Goal: Information Seeking & Learning: Learn about a topic

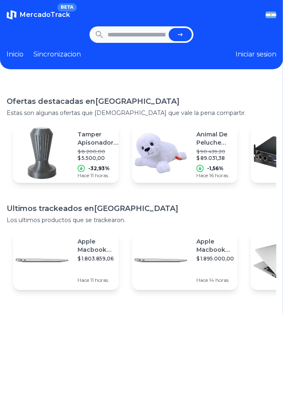
click at [271, 16] on img "button" at bounding box center [270, 15] width 11 height 7
click at [0, 0] on div "[GEOGRAPHIC_DATA]" at bounding box center [0, 0] width 0 height 0
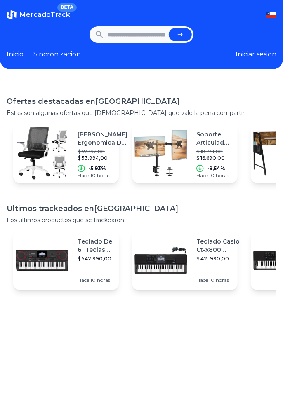
click at [213, 181] on div "Soporte Articulado Vidita Doble Monitor 13-27 Negro $ 18.451,00 $ 16.690,00 -9,…" at bounding box center [216, 153] width 41 height 59
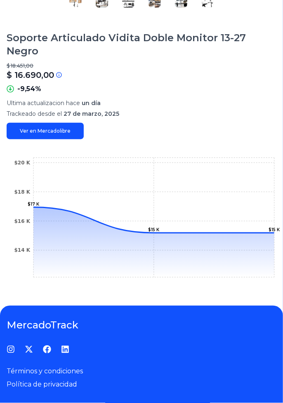
scroll to position [193, 0]
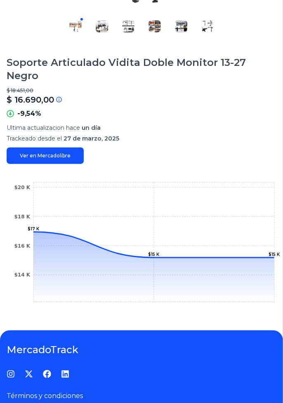
click at [214, 204] on icon "$14 K $16 K $18 K $20 K $17 K $15 K $15 K" at bounding box center [142, 242] width 270 height 124
click at [16, 400] on link "Términos y condiciones" at bounding box center [45, 396] width 76 height 8
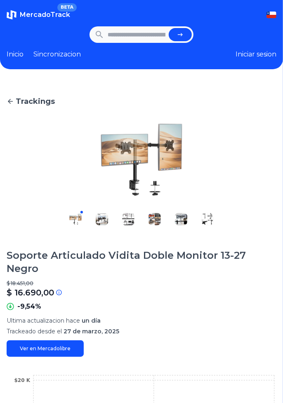
click at [183, 115] on main "Trackings Soporte Articulado Vidita Doble Monitor 13-27 Negro $ 18.451,00 $ 16.…" at bounding box center [142, 296] width 270 height 401
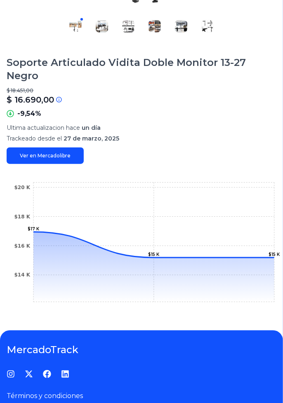
scroll to position [192, 0]
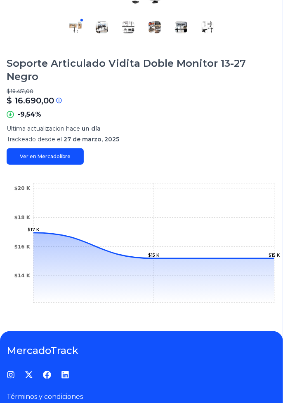
click at [132, 229] on icon "$14 K $16 K $18 K $20 K $17 K $15 K $15 K" at bounding box center [142, 243] width 270 height 124
click at [47, 233] on icon at bounding box center [153, 246] width 241 height 26
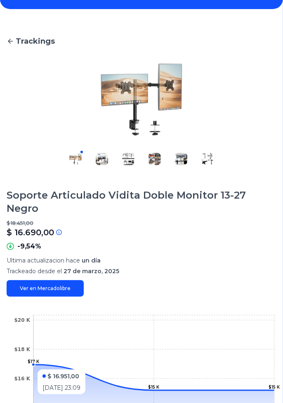
scroll to position [0, 0]
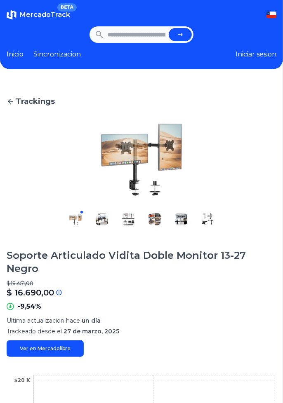
click at [28, 105] on span "Trackings" at bounding box center [35, 102] width 39 height 12
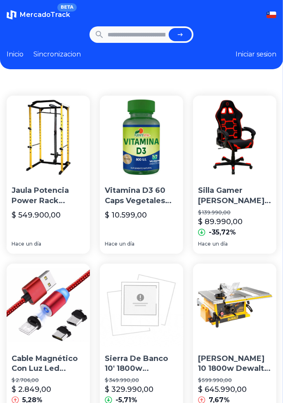
click at [152, 142] on img at bounding box center [141, 137] width 83 height 83
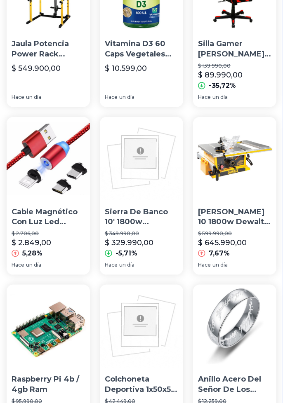
scroll to position [148, 0]
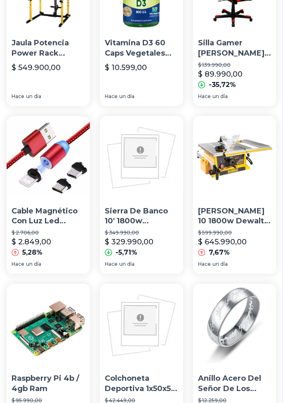
click at [226, 152] on img at bounding box center [234, 157] width 83 height 83
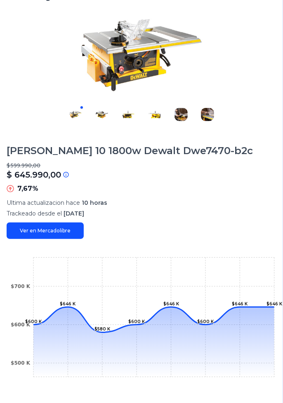
scroll to position [100, 0]
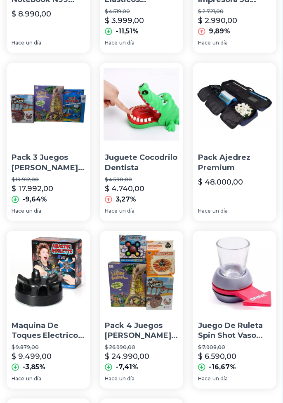
scroll to position [705, 0]
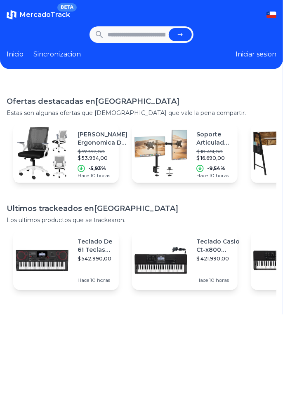
click at [65, 55] on link "Sincronizacion" at bounding box center [56, 54] width 47 height 10
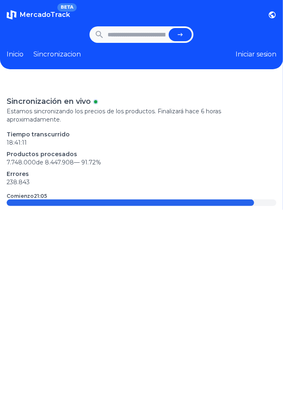
click at [63, 6] on span "BETA" at bounding box center [66, 7] width 19 height 8
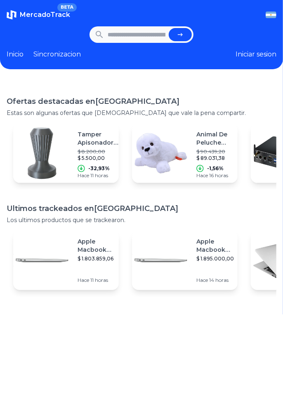
click at [57, 18] on span "MercadoTrack" at bounding box center [45, 15] width 50 height 8
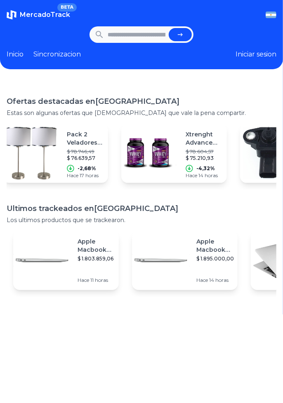
scroll to position [0, 382]
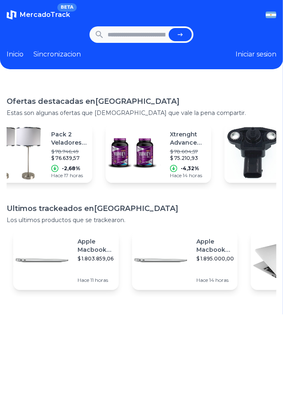
click at [272, 16] on img "button" at bounding box center [270, 15] width 11 height 7
click at [0, 0] on div "[GEOGRAPHIC_DATA]" at bounding box center [0, 0] width 0 height 0
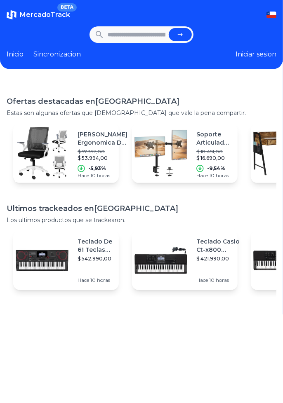
click at [108, 247] on p "Teclado De 61 Teclas Casio Ctx5000c2" at bounding box center [94, 245] width 35 height 16
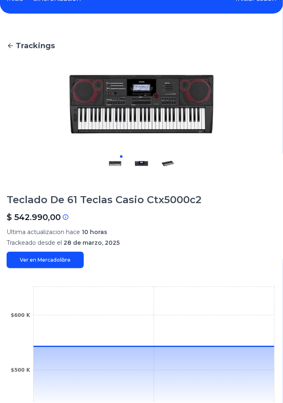
scroll to position [91, 0]
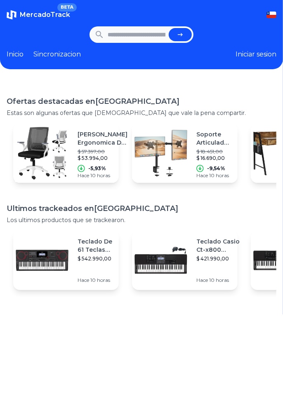
click at [202, 269] on div "Teclado Casio Ct-x800 /transformador Original $ 421.990,00 Hace 10 horas" at bounding box center [223, 260] width 54 height 59
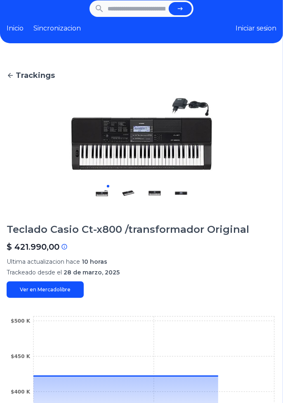
scroll to position [30, 0]
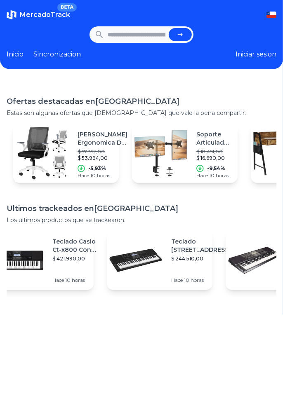
scroll to position [0, 389]
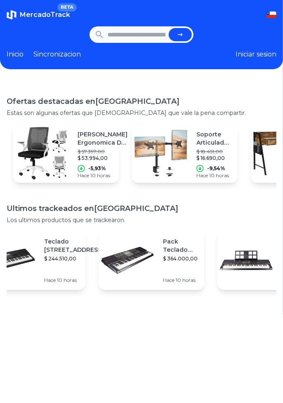
click at [225, 282] on img at bounding box center [246, 261] width 58 height 58
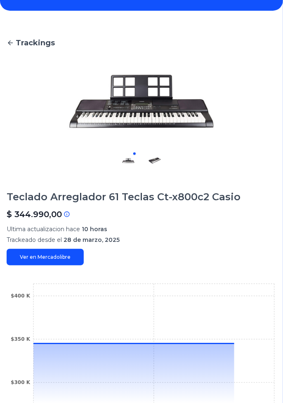
scroll to position [59, 0]
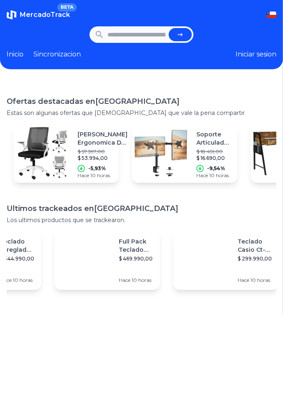
scroll to position [0, 671]
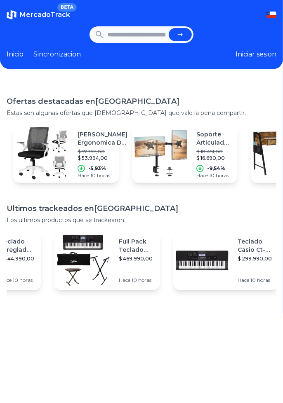
click at [228, 267] on img at bounding box center [202, 261] width 58 height 58
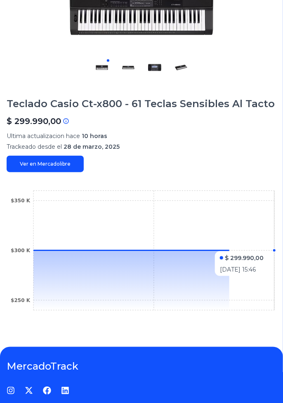
scroll to position [152, 0]
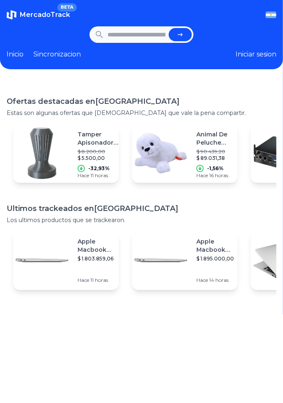
click at [63, 12] on span "MercadoTrack" at bounding box center [45, 15] width 50 height 8
